Goal: Transaction & Acquisition: Purchase product/service

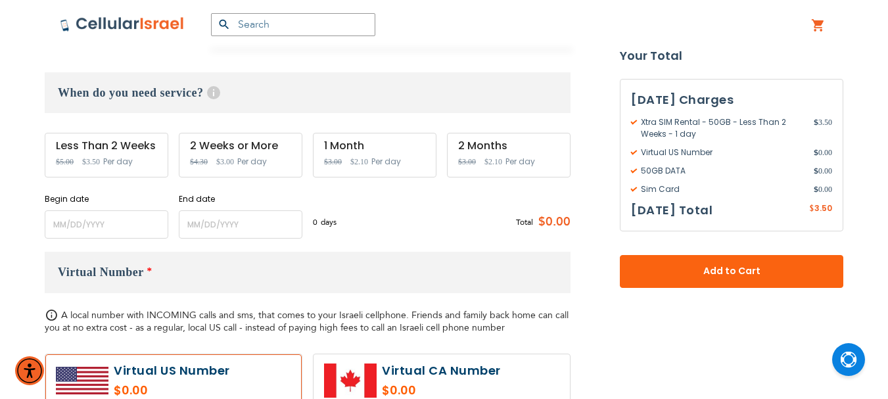
scroll to position [460, 0]
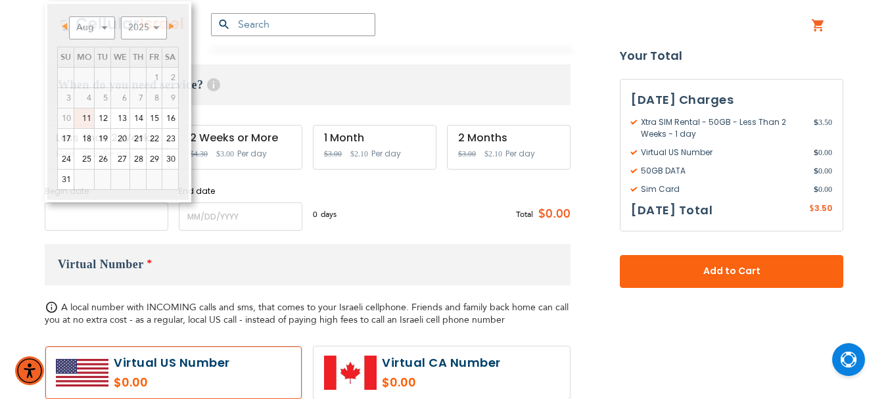
click at [64, 216] on input "name" at bounding box center [107, 216] width 124 height 28
click at [107, 114] on link "12" at bounding box center [103, 118] width 16 height 20
type input "[DATE]"
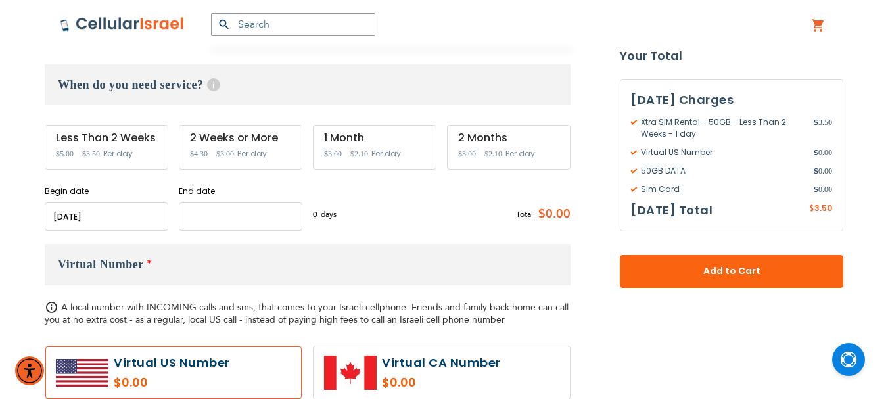
click at [189, 218] on input "name" at bounding box center [241, 216] width 124 height 28
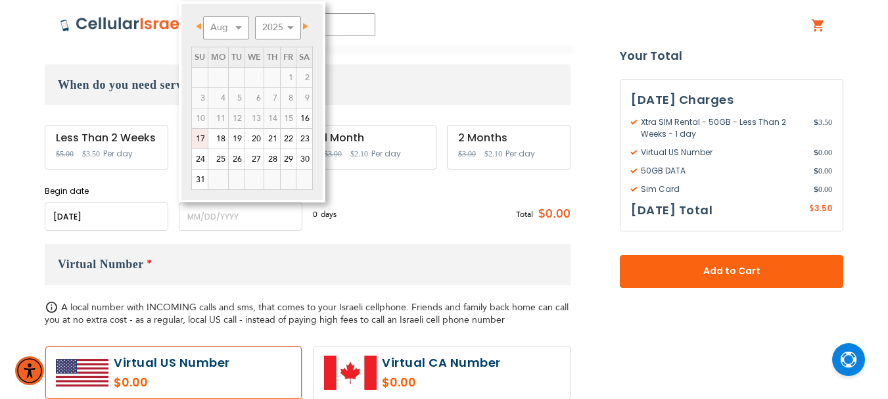
click at [197, 138] on link "17" at bounding box center [200, 139] width 16 height 20
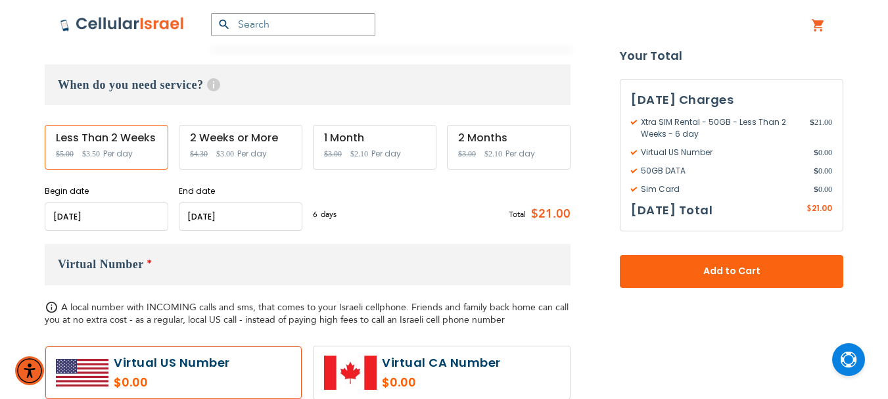
click at [218, 218] on input "name" at bounding box center [241, 216] width 124 height 28
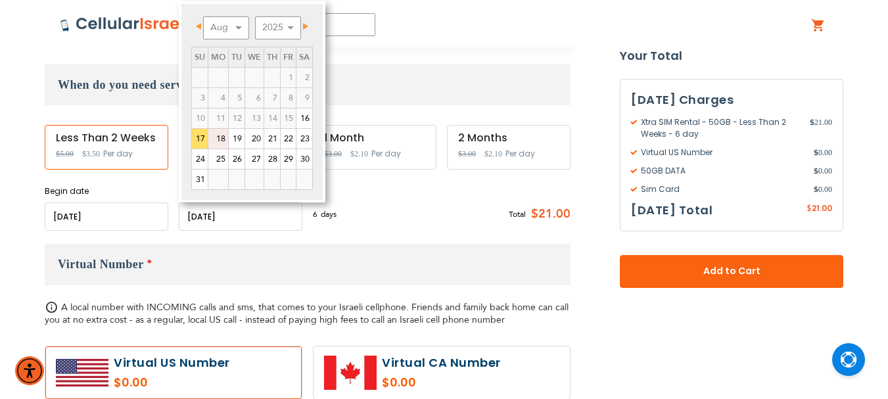
click at [222, 141] on link "18" at bounding box center [218, 139] width 20 height 20
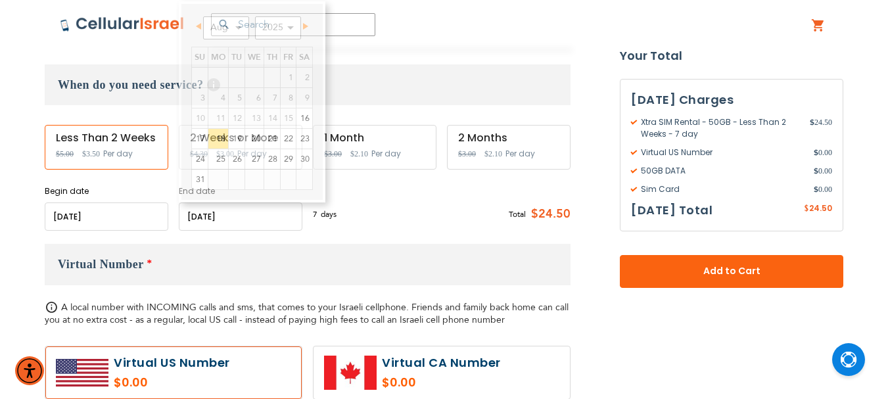
click at [235, 218] on input "name" at bounding box center [241, 216] width 124 height 28
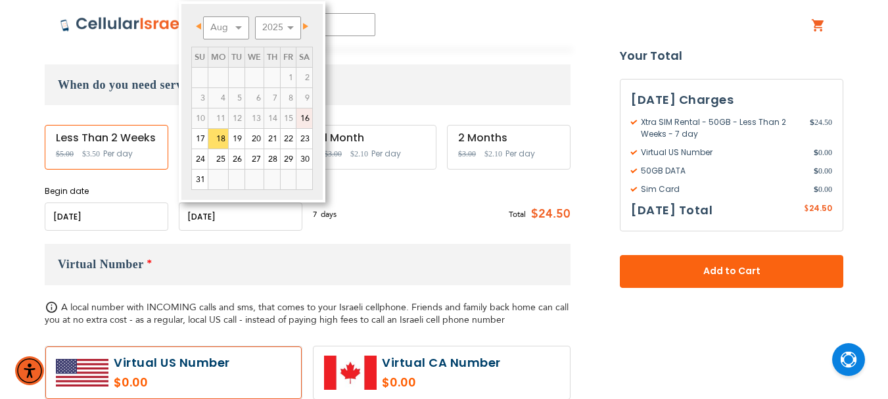
click at [308, 118] on link "16" at bounding box center [304, 118] width 16 height 20
type input "[DATE]"
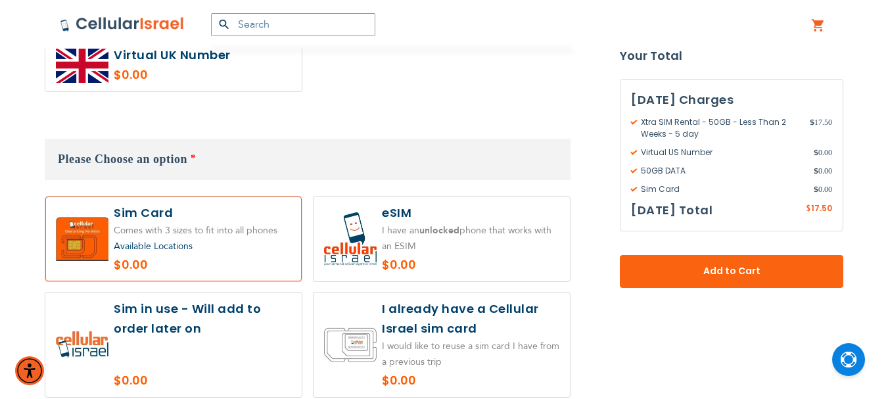
scroll to position [855, 0]
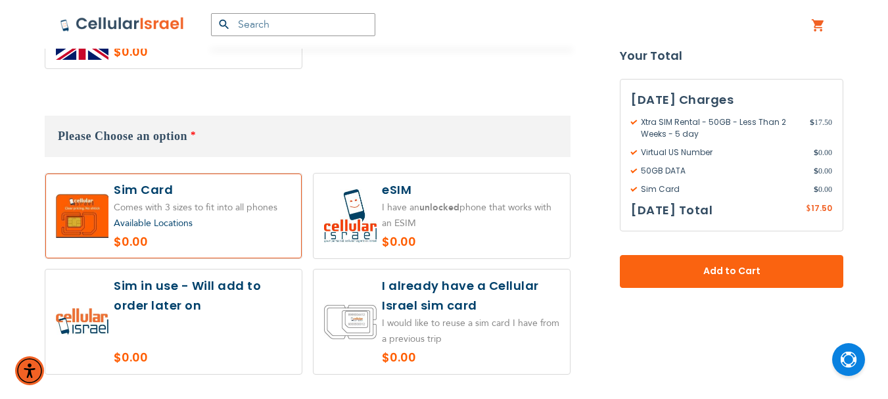
click at [189, 290] on label at bounding box center [173, 322] width 256 height 105
radio input "true"
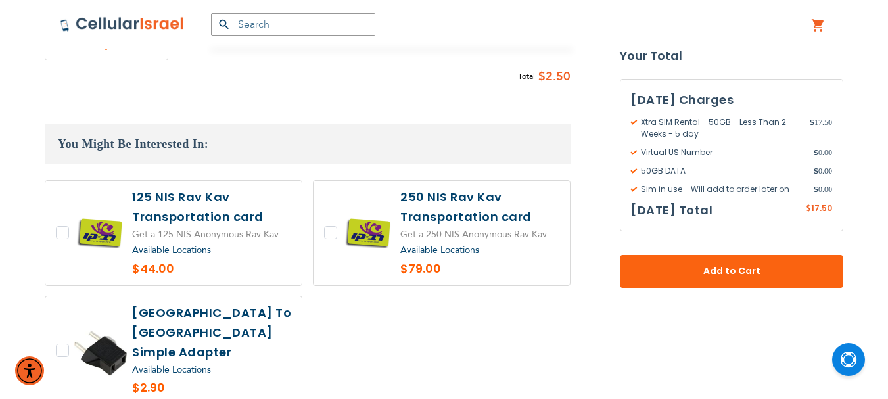
scroll to position [1308, 0]
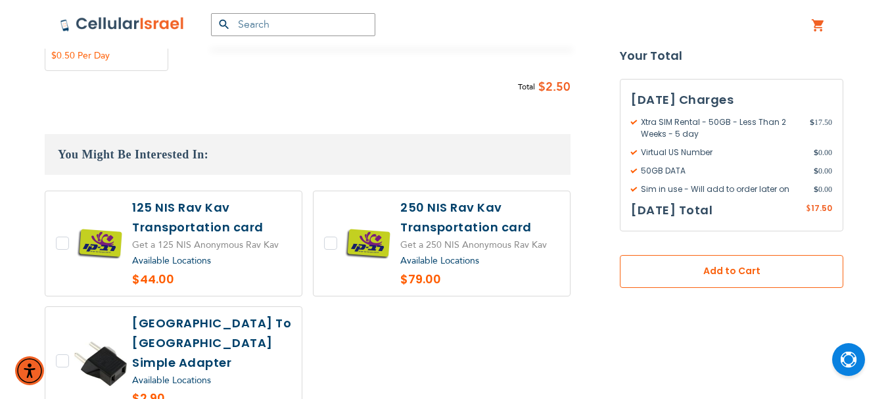
click at [749, 275] on span "Add to Cart" at bounding box center [731, 272] width 137 height 14
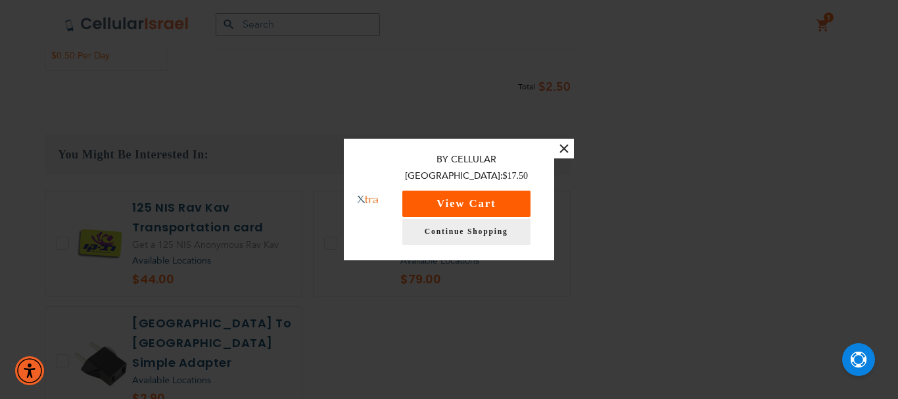
click at [471, 198] on button "View Cart" at bounding box center [466, 204] width 128 height 26
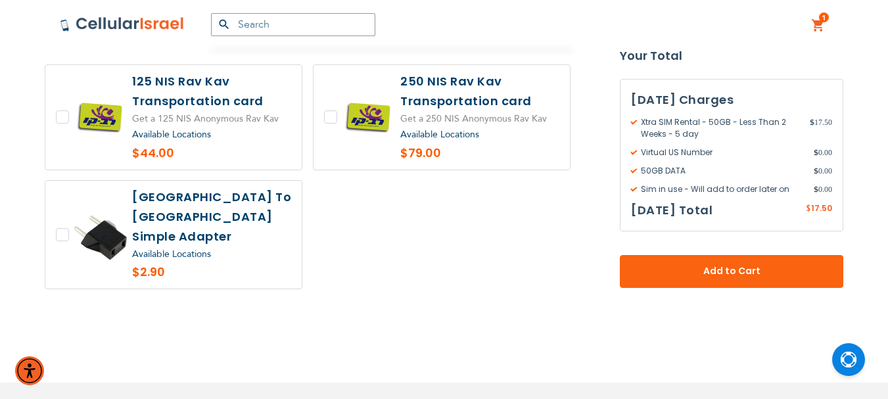
scroll to position [1439, 0]
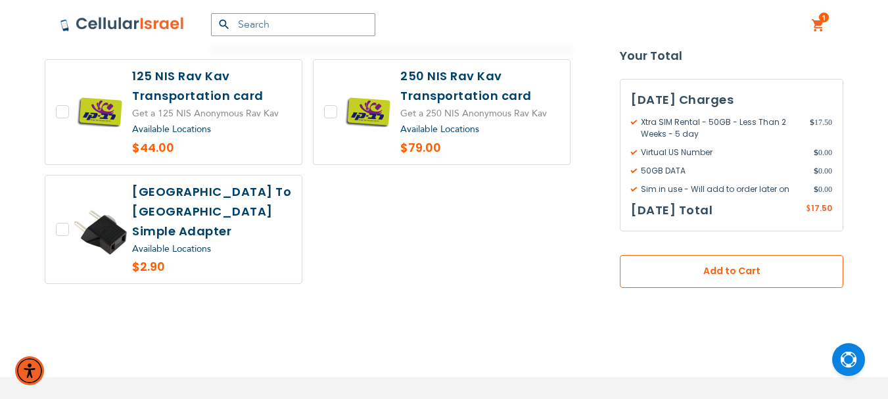
click at [740, 271] on span "Add to Cart" at bounding box center [731, 272] width 137 height 14
